Goal: Navigation & Orientation: Find specific page/section

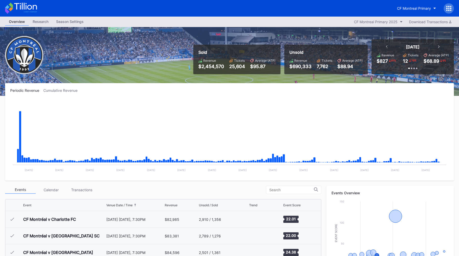
scroll to position [115, 0]
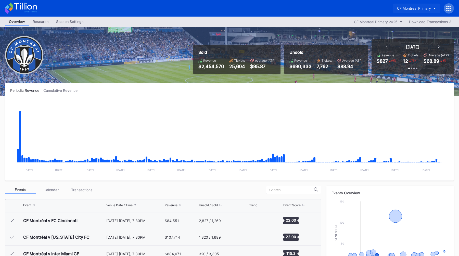
click at [412, 8] on div "CF Montreal Primary" at bounding box center [414, 8] width 34 height 4
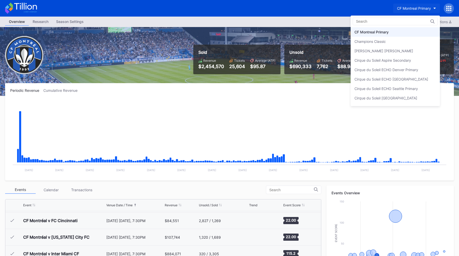
type input "e"
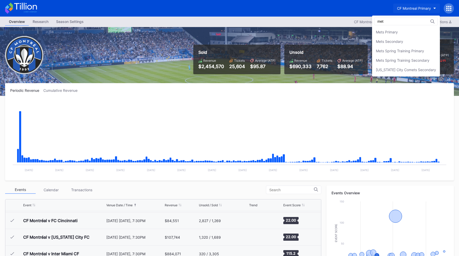
scroll to position [0, 0]
type input "mets"
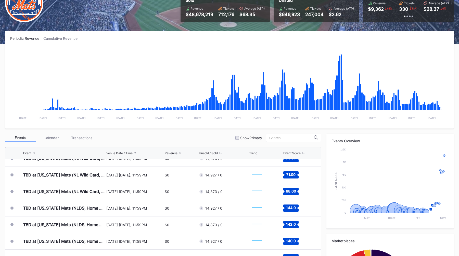
scroll to position [1341, 0]
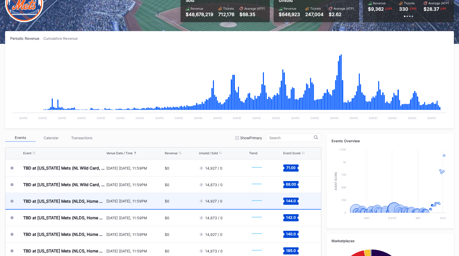
click at [171, 199] on div "$0" at bounding box center [181, 201] width 33 height 16
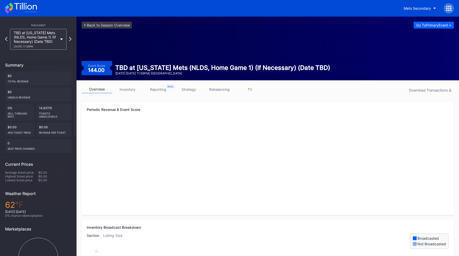
click at [128, 92] on link "inventory" at bounding box center [127, 89] width 31 height 8
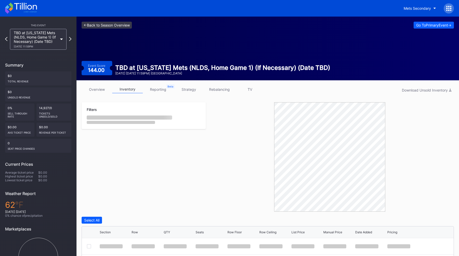
click at [98, 25] on link "<- Back to Season Overview" at bounding box center [107, 25] width 50 height 7
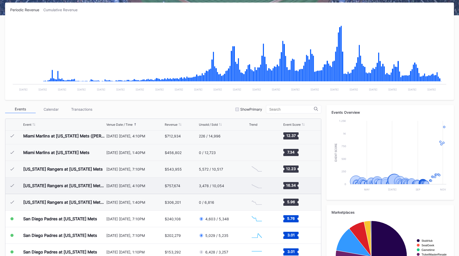
scroll to position [1146, 0]
click at [217, 108] on div "Events Calendar Transactions Show Primary" at bounding box center [163, 109] width 316 height 8
click at [210, 115] on div "Events Calendar Transactions Show Primary Event Venue Date / Time Revenue Unsol…" at bounding box center [163, 201] width 316 height 193
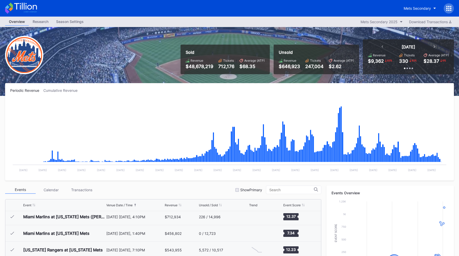
click at [252, 84] on div "Periodic Revenue Cumulative Revenue Created with Highcharts 11.2.0 Chart title …" at bounding box center [229, 131] width 449 height 97
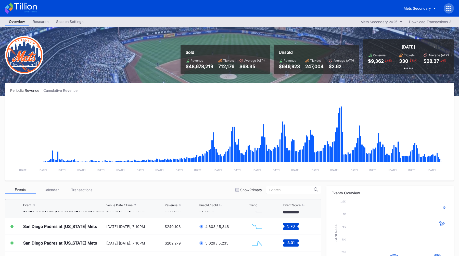
click at [237, 87] on div "Periodic Revenue Cumulative Revenue Created with Highcharts 11.2.0 Chart title …" at bounding box center [229, 131] width 449 height 97
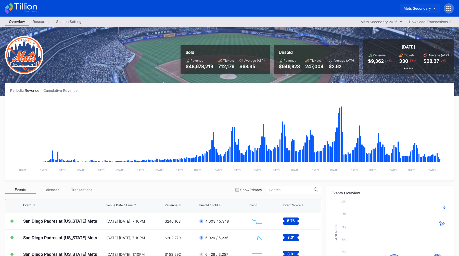
click at [416, 10] on div "Mets Secondary" at bounding box center [417, 8] width 27 height 4
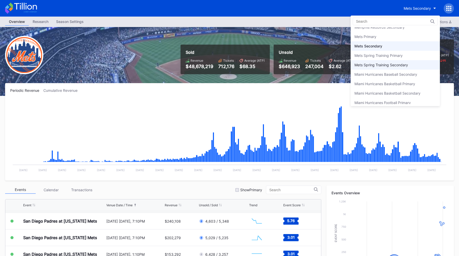
scroll to position [785, 0]
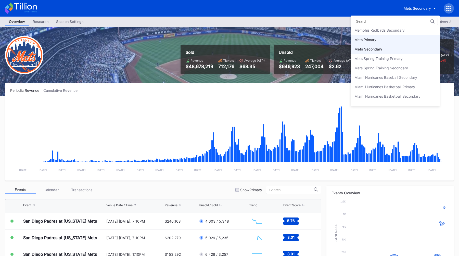
click at [384, 42] on div "Mets Primary" at bounding box center [394, 39] width 89 height 9
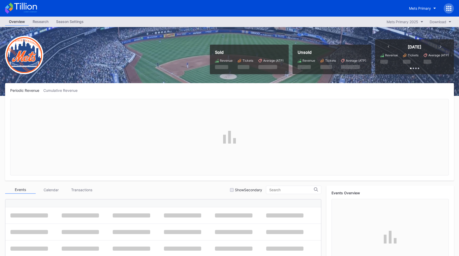
scroll to position [1226, 0]
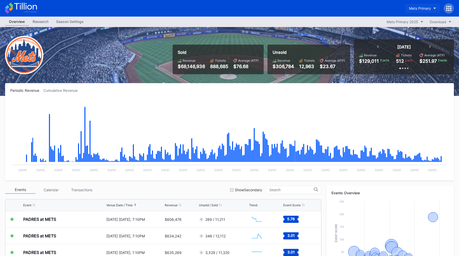
click at [416, 8] on div "Mets Primary" at bounding box center [420, 8] width 22 height 4
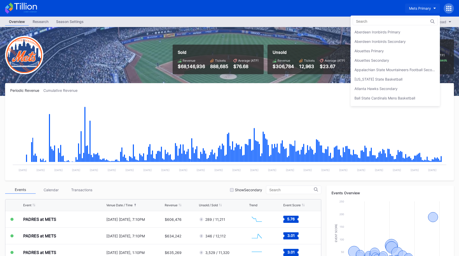
scroll to position [792, 0]
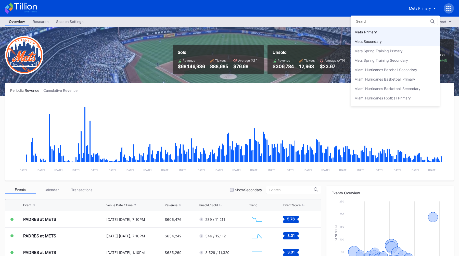
click at [406, 39] on div "Mets Secondary" at bounding box center [394, 41] width 89 height 9
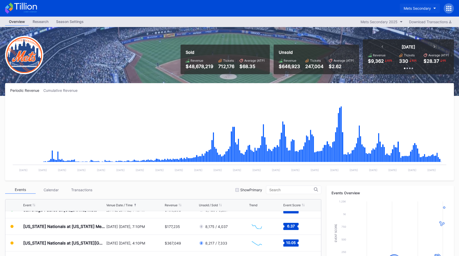
click at [409, 8] on div "Mets Secondary" at bounding box center [417, 8] width 27 height 4
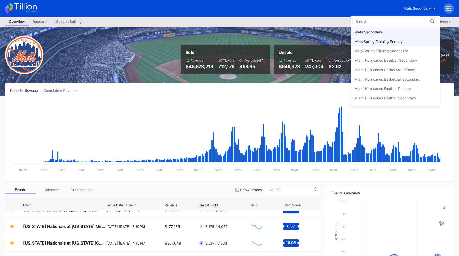
scroll to position [792, 0]
click at [372, 32] on div "Mets Primary" at bounding box center [365, 32] width 22 height 4
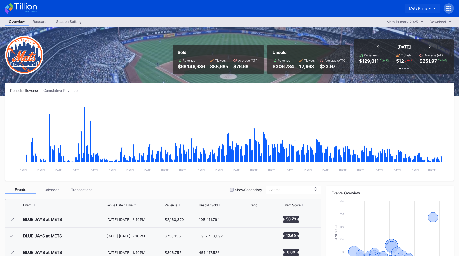
click at [421, 7] on div "Mets Primary" at bounding box center [420, 8] width 22 height 4
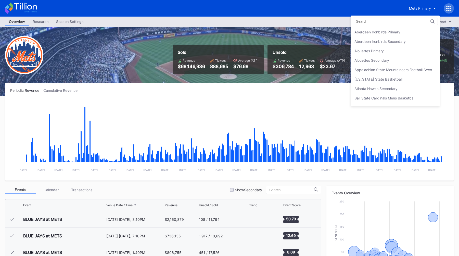
scroll to position [792, 0]
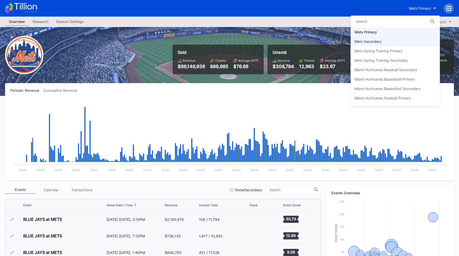
click at [403, 39] on div "Mets Secondary" at bounding box center [394, 41] width 89 height 9
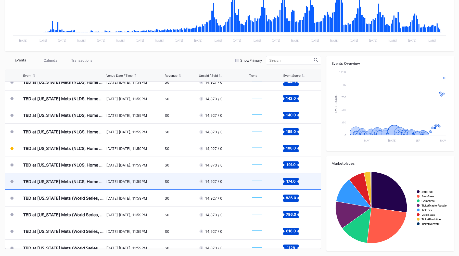
scroll to position [1391, 0]
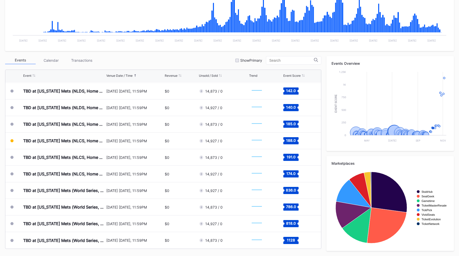
click at [206, 61] on div "Events Calendar Transactions Show Primary" at bounding box center [163, 60] width 316 height 8
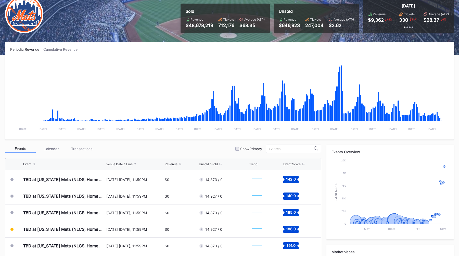
scroll to position [0, 0]
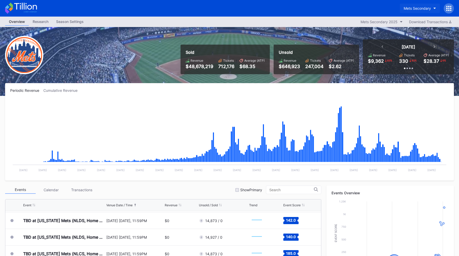
click at [424, 7] on div "Mets Secondary" at bounding box center [417, 8] width 27 height 4
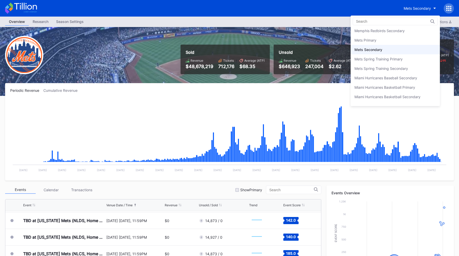
scroll to position [780, 0]
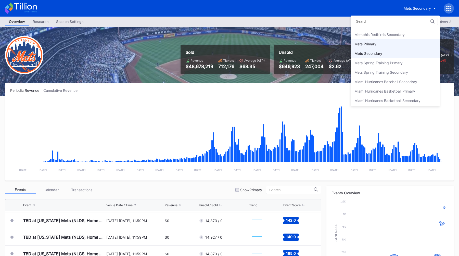
click at [375, 42] on div "Mets Primary" at bounding box center [365, 44] width 22 height 4
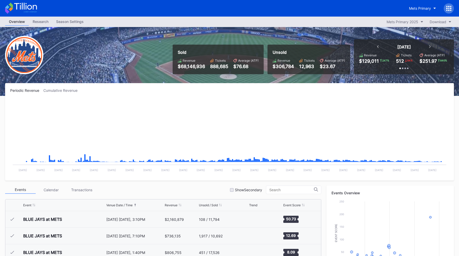
scroll to position [1226, 0]
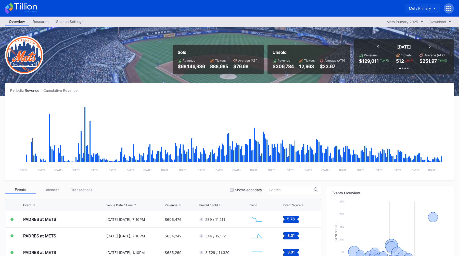
click at [414, 8] on div "Mets Primary" at bounding box center [420, 8] width 22 height 4
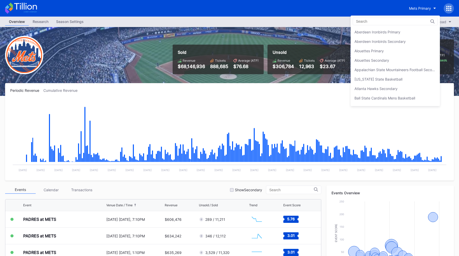
scroll to position [792, 0]
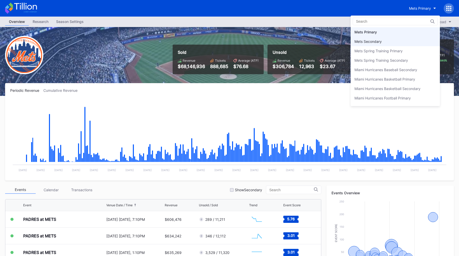
click at [389, 38] on div "Mets Secondary" at bounding box center [394, 41] width 89 height 9
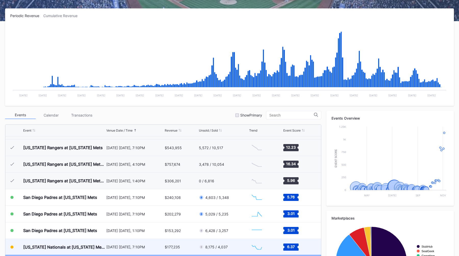
scroll to position [1174, 0]
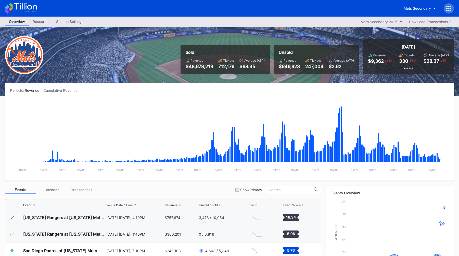
click at [288, 67] on div "$646,923" at bounding box center [289, 66] width 21 height 5
copy div "646,923"
click at [428, 11] on button "Mets Secondary" at bounding box center [420, 8] width 40 height 9
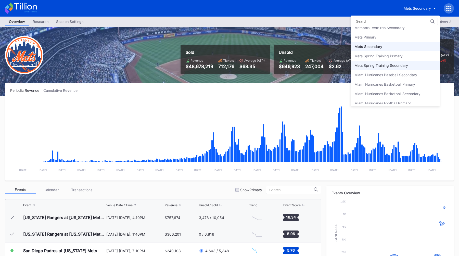
scroll to position [787, 0]
click at [388, 40] on div "Mets Primary" at bounding box center [394, 37] width 89 height 9
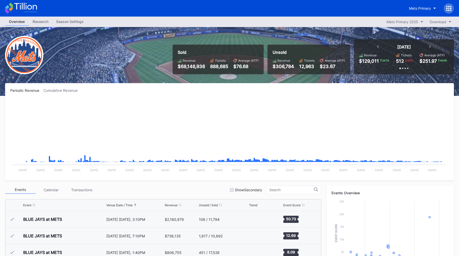
scroll to position [1226, 0]
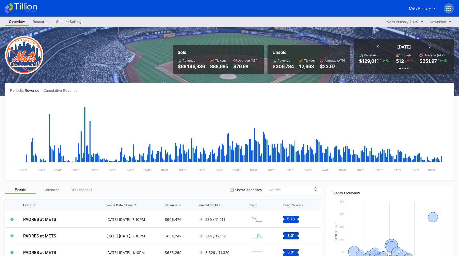
click at [279, 64] on div "$306,784" at bounding box center [282, 66] width 21 height 5
copy div "306,784"
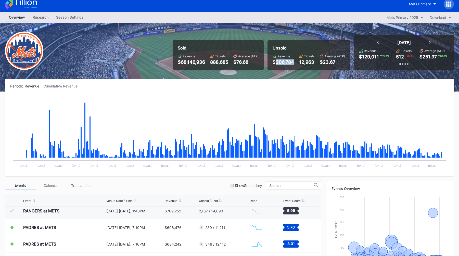
scroll to position [0, 0]
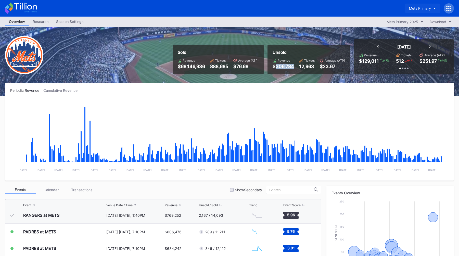
click at [411, 9] on div "Mets Primary" at bounding box center [420, 8] width 22 height 4
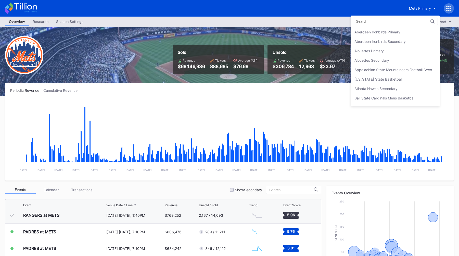
scroll to position [792, 0]
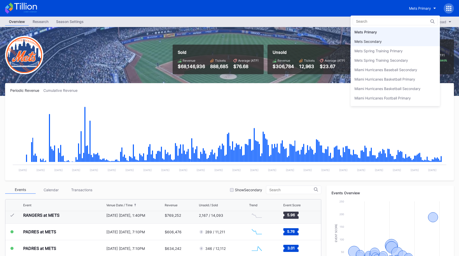
click at [377, 40] on div "Mets Secondary" at bounding box center [367, 41] width 27 height 4
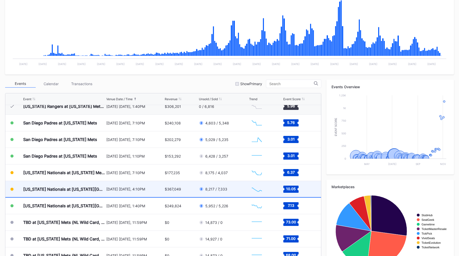
scroll to position [1217, 0]
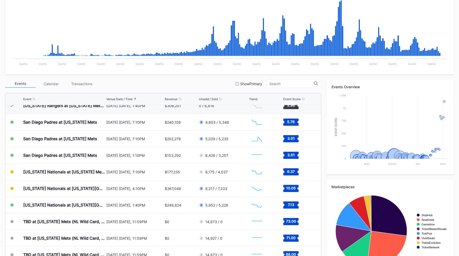
click at [188, 86] on div "Events Calendar Transactions Show Primary" at bounding box center [163, 84] width 316 height 8
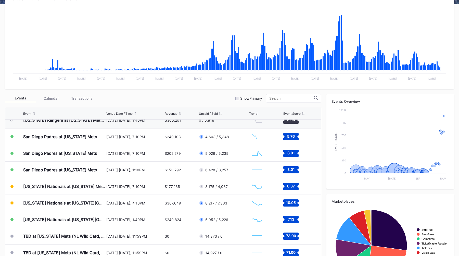
scroll to position [0, 0]
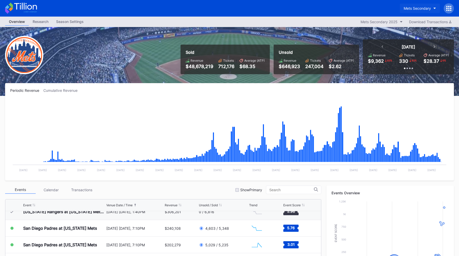
click at [415, 10] on div "Mets Secondary" at bounding box center [417, 8] width 27 height 4
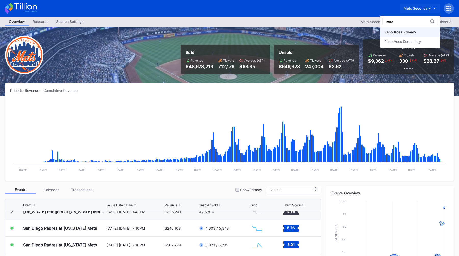
type input "reno"
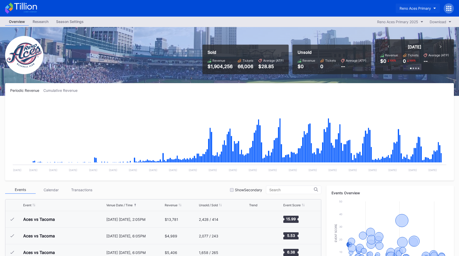
click at [427, 10] on button "Reno Aces Primary" at bounding box center [418, 8] width 44 height 9
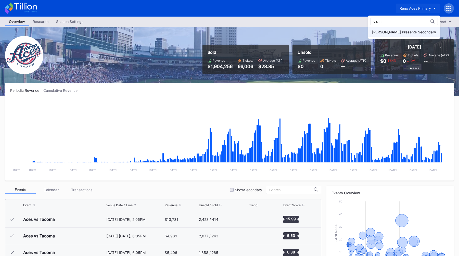
type input "dann"
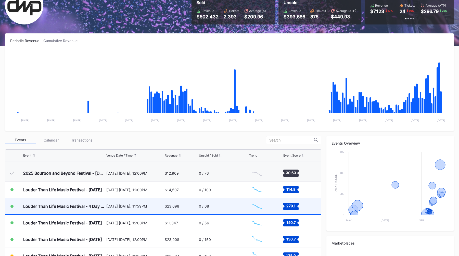
scroll to position [148, 0]
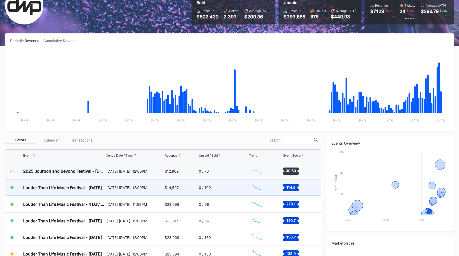
click at [150, 189] on div "September 18 Thursday, 12:00PM" at bounding box center [134, 187] width 57 height 4
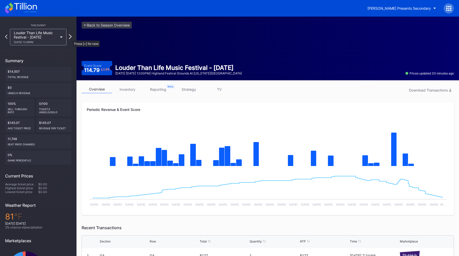
click at [70, 38] on icon at bounding box center [70, 36] width 3 height 5
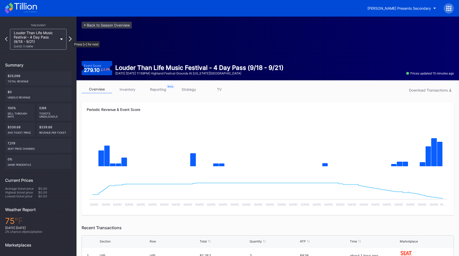
click at [70, 38] on icon at bounding box center [70, 38] width 3 height 5
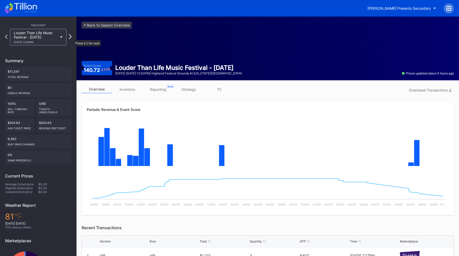
click at [71, 37] on icon at bounding box center [70, 36] width 3 height 5
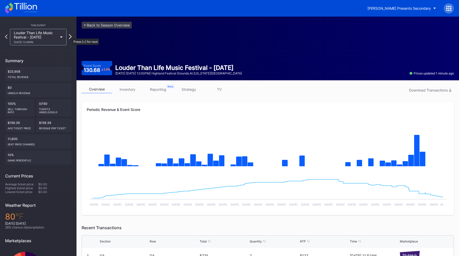
click at [70, 36] on icon at bounding box center [70, 36] width 3 height 5
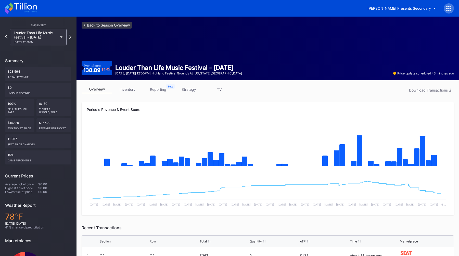
click at [110, 27] on link "<- Back to Season Overview" at bounding box center [107, 25] width 50 height 7
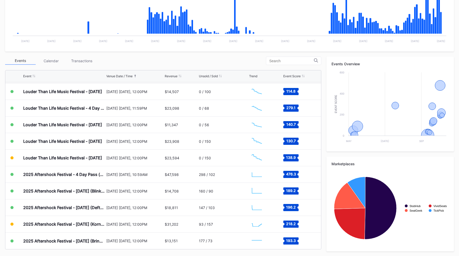
scroll to position [134, 0]
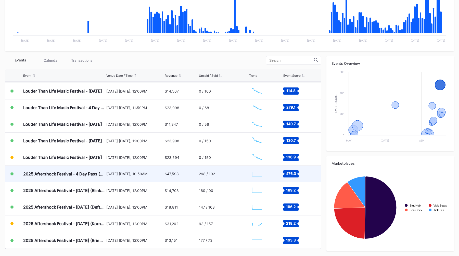
click at [132, 179] on div "October 2 Thursday, 10:59AM" at bounding box center [134, 174] width 57 height 16
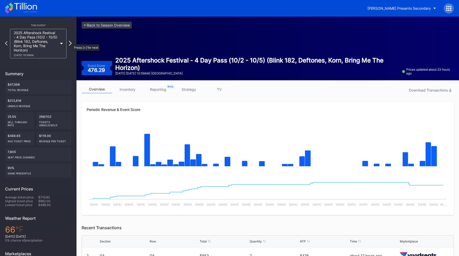
click at [70, 42] on icon at bounding box center [70, 43] width 3 height 5
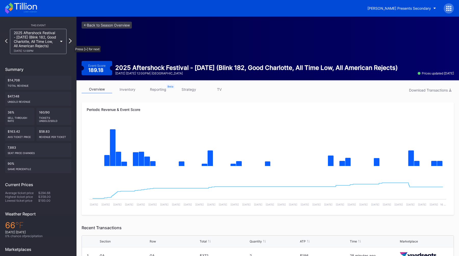
click at [71, 43] on icon at bounding box center [70, 40] width 3 height 5
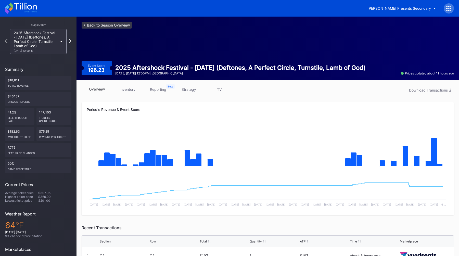
click at [108, 28] on link "<- Back to Season Overview" at bounding box center [107, 25] width 50 height 7
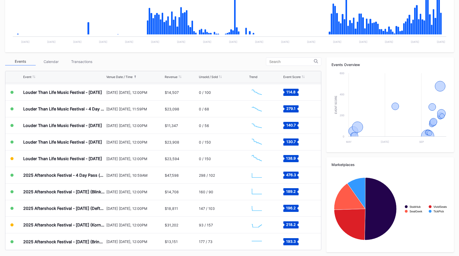
scroll to position [134, 0]
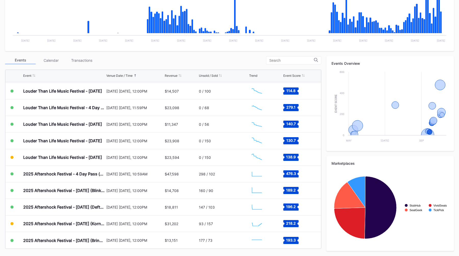
click at [246, 61] on div "Events Calendar Transactions" at bounding box center [163, 60] width 316 height 8
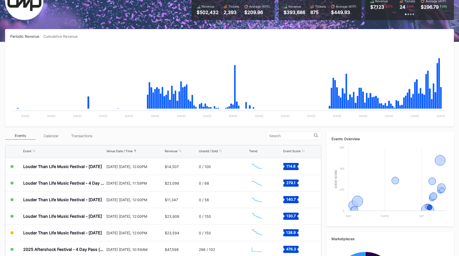
scroll to position [0, 0]
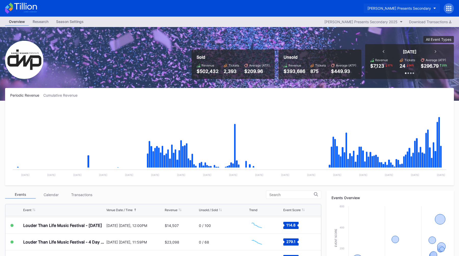
click at [398, 9] on div "[PERSON_NAME] Presents Secondary" at bounding box center [398, 8] width 63 height 4
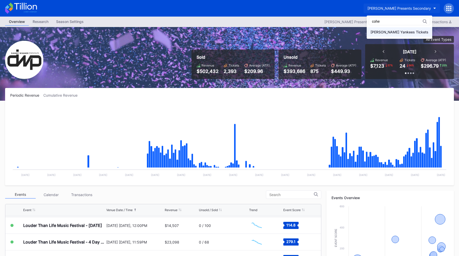
type input "cohe"
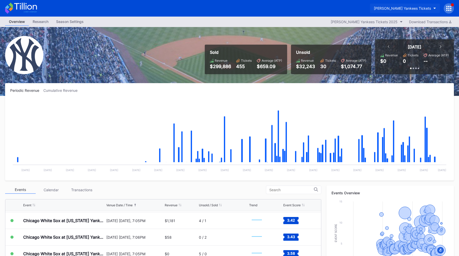
click at [413, 5] on button "[PERSON_NAME] Yankees Tickets" at bounding box center [405, 8] width 70 height 9
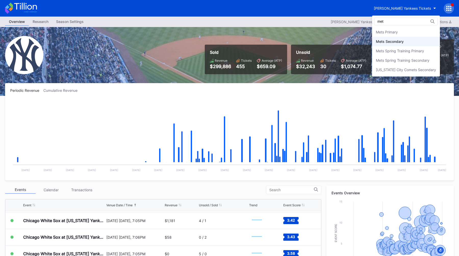
type input "met"
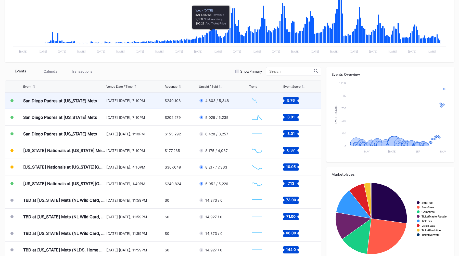
scroll to position [120, 0]
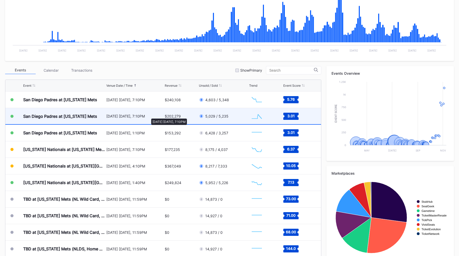
click at [149, 116] on div "September 17 Wednesday, 7:10PM" at bounding box center [134, 116] width 57 height 4
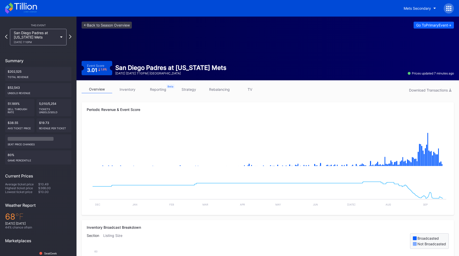
click at [339, 66] on div "Event Score 3.01 1.9 % San Diego Padres at New York Mets September 17 Wednesday…" at bounding box center [268, 68] width 372 height 14
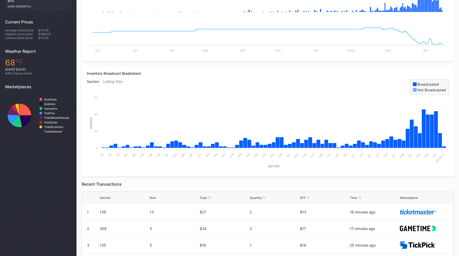
scroll to position [168, 0]
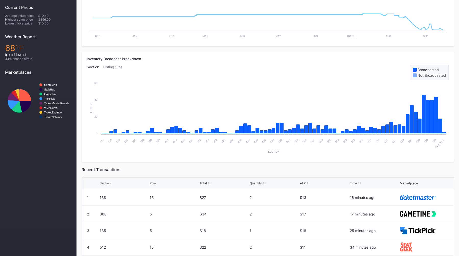
click at [331, 165] on div "Periodic Revenue & Event Score Created with Highcharts 11.2.0 Chart title Creat…" at bounding box center [268, 126] width 372 height 384
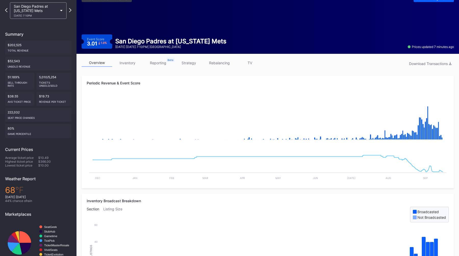
scroll to position [0, 0]
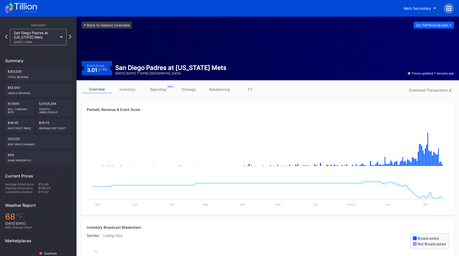
click at [408, 8] on div "Mets Secondary" at bounding box center [417, 8] width 27 height 4
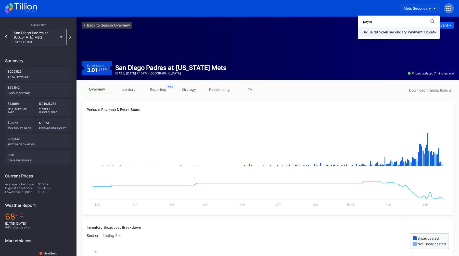
type input "paym"
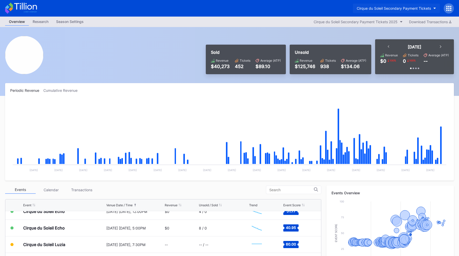
click at [371, 9] on div "Cirque du Soleil Secondary Payment Tickets" at bounding box center [394, 8] width 74 height 4
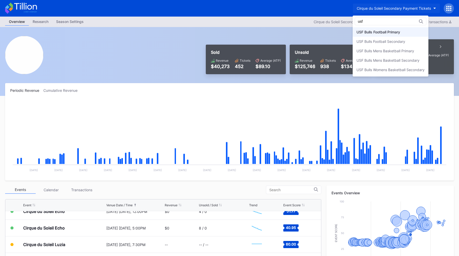
type input "usf"
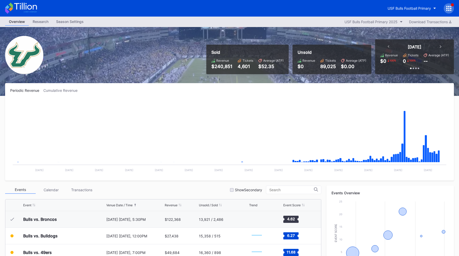
click at [183, 85] on div "Periodic Revenue Cumulative Revenue Created with Highcharts 11.2.0 Chart title …" at bounding box center [229, 131] width 449 height 97
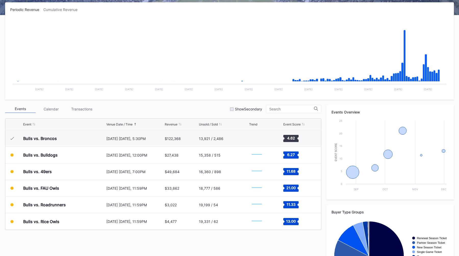
scroll to position [82, 0]
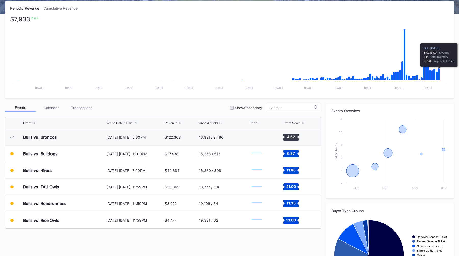
click at [438, 76] on icon "Chart title" at bounding box center [439, 74] width 2 height 12
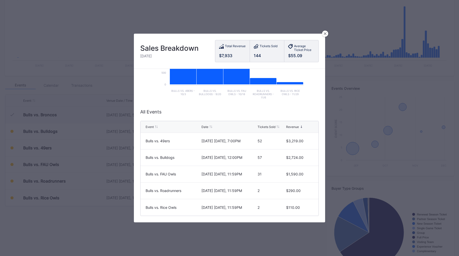
scroll to position [101, 0]
click at [324, 33] on icon at bounding box center [325, 33] width 3 height 3
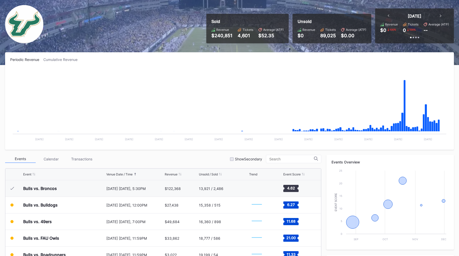
scroll to position [0, 0]
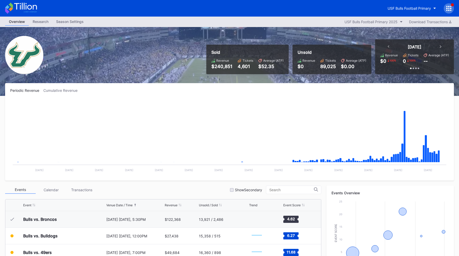
click at [404, 18] on div "Overview Research Season Settings USF Bulls Football Primary 2025 Download Tran…" at bounding box center [229, 22] width 459 height 10
click at [415, 6] on div "USF Bulls Football Primary" at bounding box center [408, 8] width 43 height 4
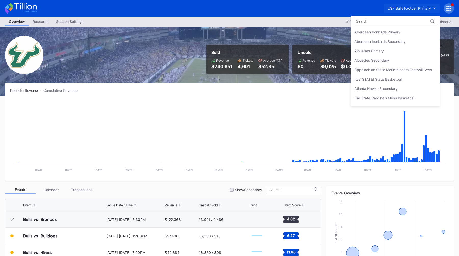
scroll to position [1707, 0]
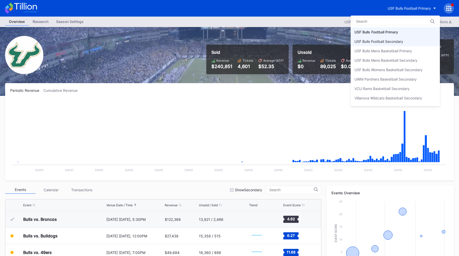
click at [403, 40] on div "USF Bulls Football Secondary" at bounding box center [378, 41] width 49 height 4
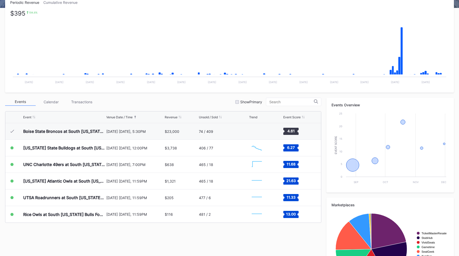
scroll to position [91, 0]
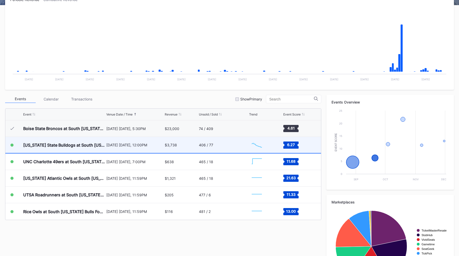
click at [145, 141] on div "[DATE] [DATE], 12:00PM" at bounding box center [134, 145] width 57 height 16
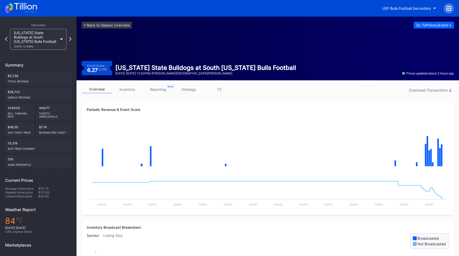
click at [185, 88] on link "strategy" at bounding box center [188, 89] width 31 height 8
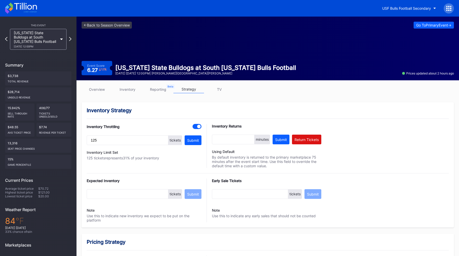
click at [96, 88] on link "overview" at bounding box center [97, 89] width 31 height 8
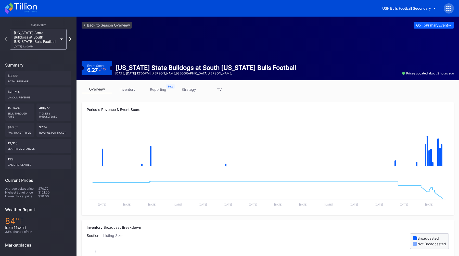
click at [265, 89] on div "overview inventory reporting strategy TV" at bounding box center [268, 90] width 372 height 10
click at [313, 71] on div "Event Score 6.27 1.1 % [US_STATE] State Bulldogs at South [US_STATE] Bulls Foot…" at bounding box center [268, 68] width 372 height 14
click at [113, 27] on link "<- Back to Season Overview" at bounding box center [107, 25] width 50 height 7
